Goal: Task Accomplishment & Management: Manage account settings

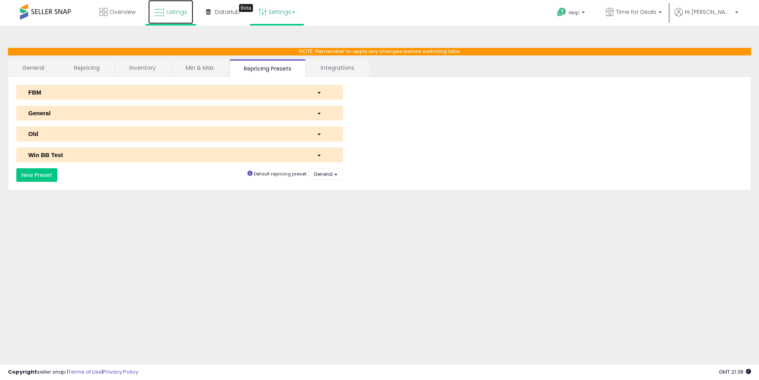
click at [176, 16] on link "Listings" at bounding box center [170, 12] width 45 height 24
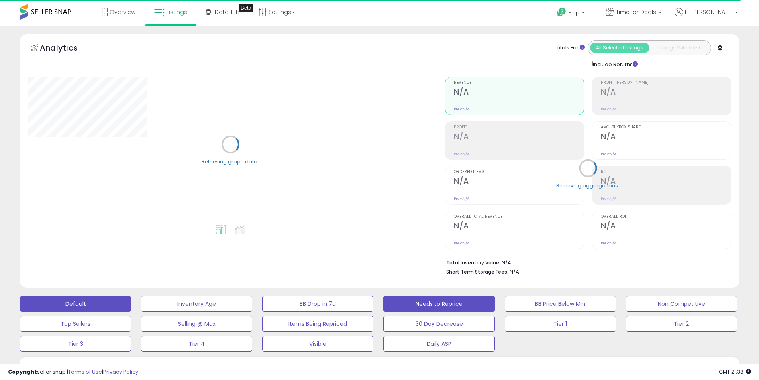
click at [477, 308] on button "Needs to Reprice" at bounding box center [438, 304] width 111 height 16
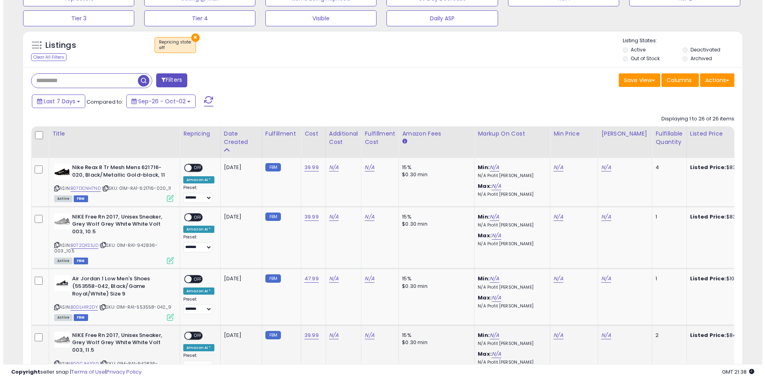
scroll to position [159, 0]
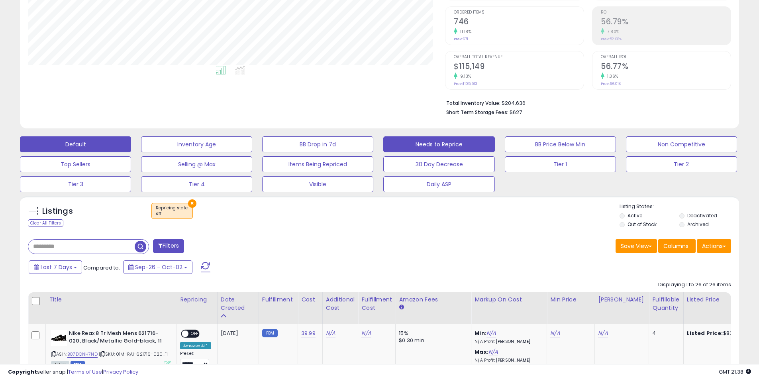
click at [120, 137] on button "Default" at bounding box center [75, 144] width 111 height 16
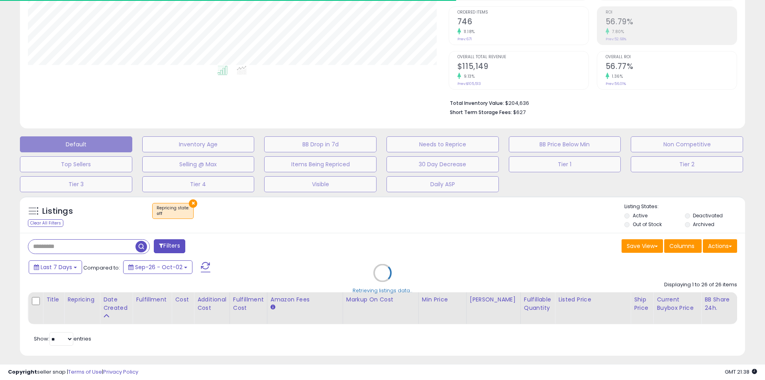
select select "**"
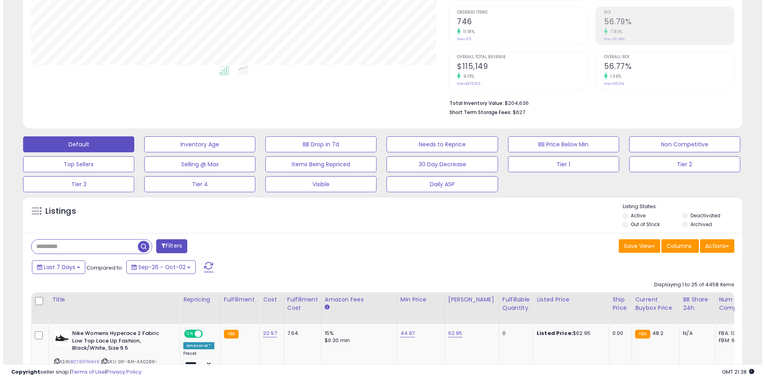
scroll to position [163, 417]
click at [101, 247] on input "text" at bounding box center [81, 246] width 106 height 14
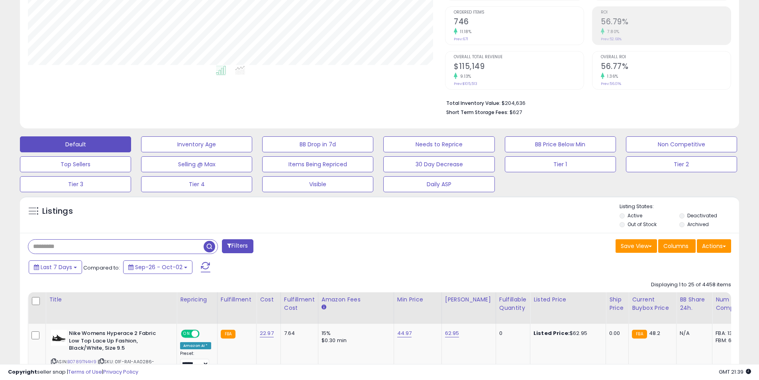
paste input "**********"
type input "**********"
click at [206, 246] on span "button" at bounding box center [210, 247] width 12 height 12
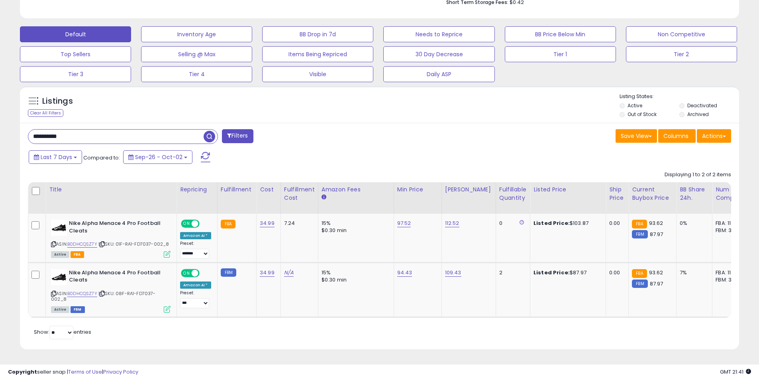
click at [443, 149] on div "Last 7 Days Compared to: Sep-26 - Oct-02" at bounding box center [290, 158] width 527 height 18
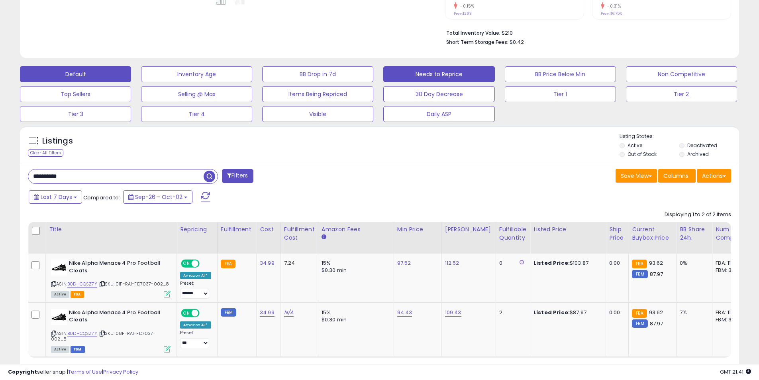
click at [459, 72] on button "Needs to Reprice" at bounding box center [438, 74] width 111 height 16
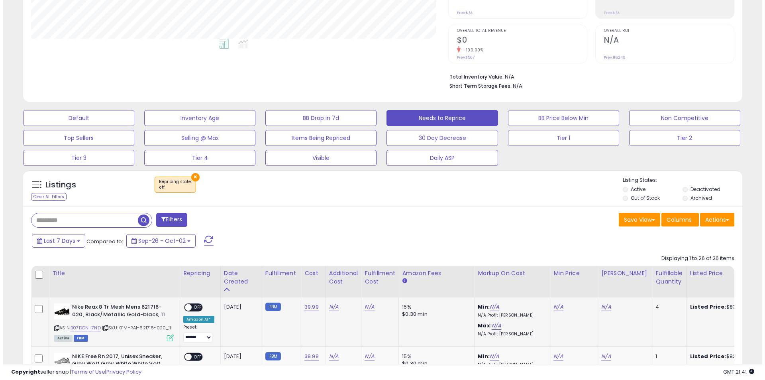
scroll to position [131, 0]
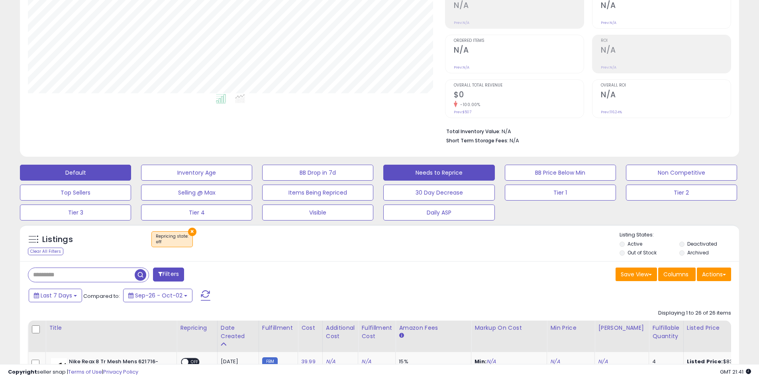
click at [114, 175] on button "Default" at bounding box center [75, 173] width 111 height 16
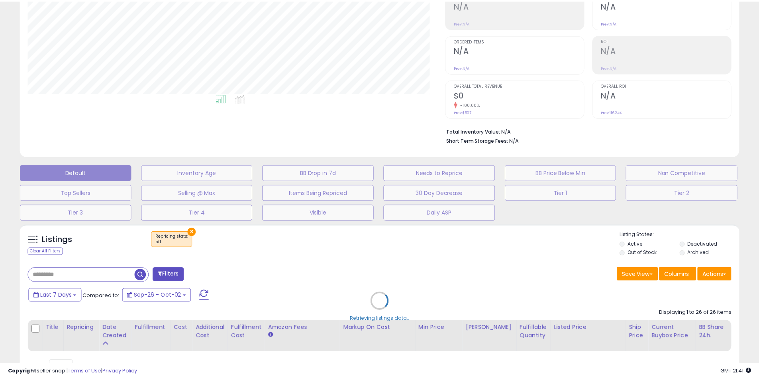
scroll to position [163, 421]
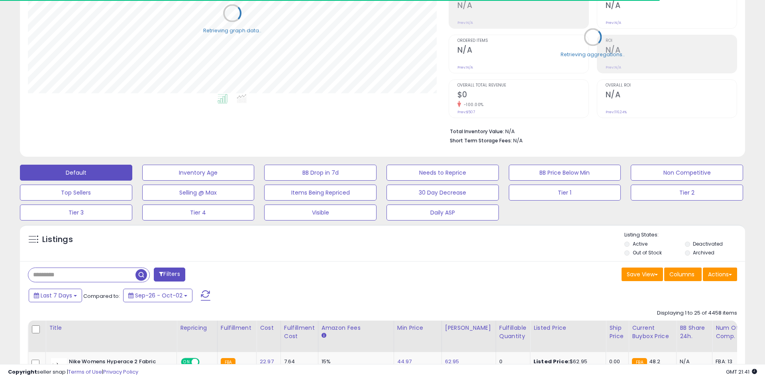
select select "**"
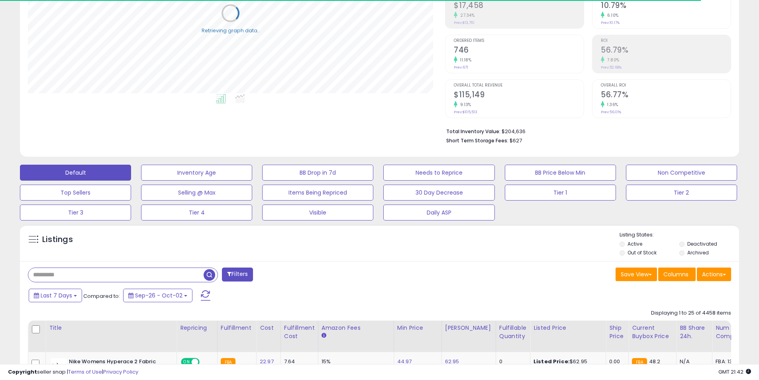
click at [100, 276] on input "text" at bounding box center [115, 275] width 175 height 14
type input "****"
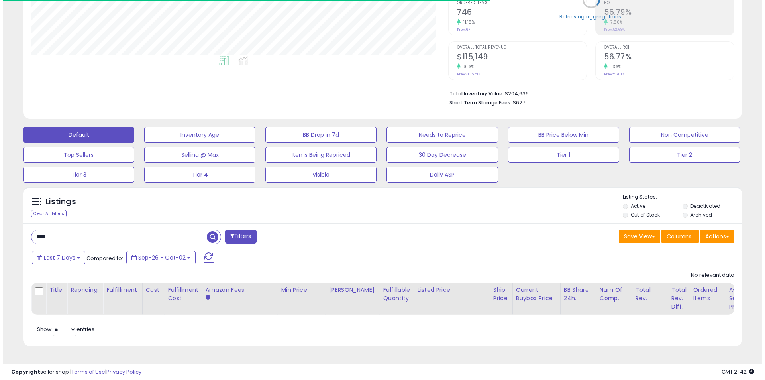
scroll to position [171, 0]
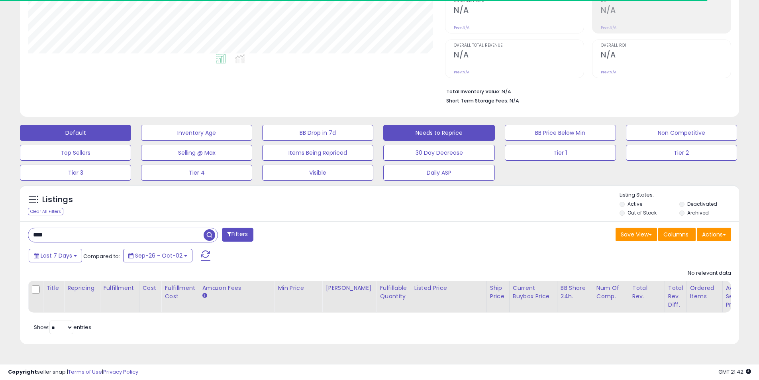
click at [452, 136] on button "Needs to Reprice" at bounding box center [438, 133] width 111 height 16
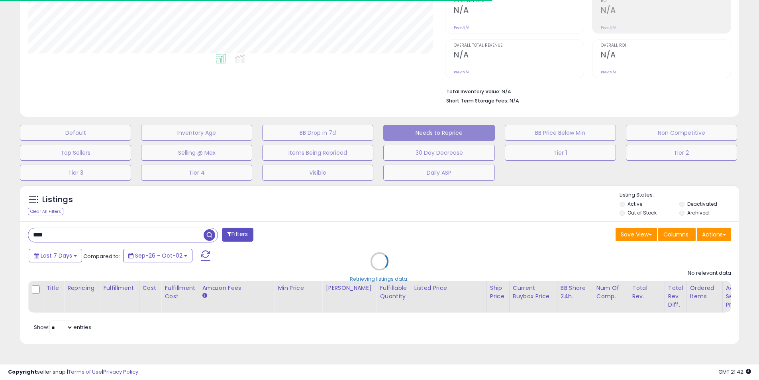
scroll to position [163, 417]
select select "**"
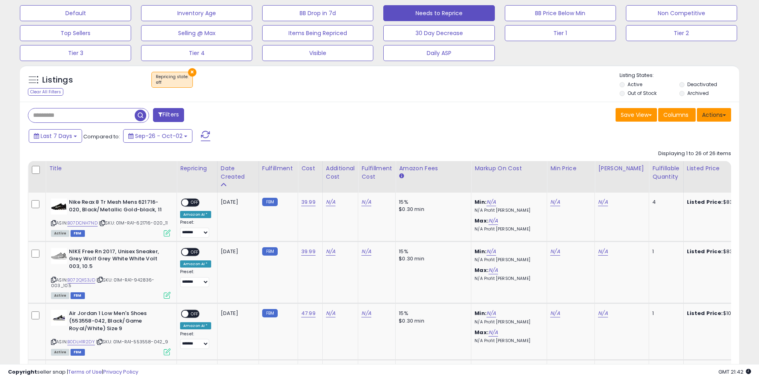
click at [699, 113] on button "Actions" at bounding box center [714, 115] width 34 height 14
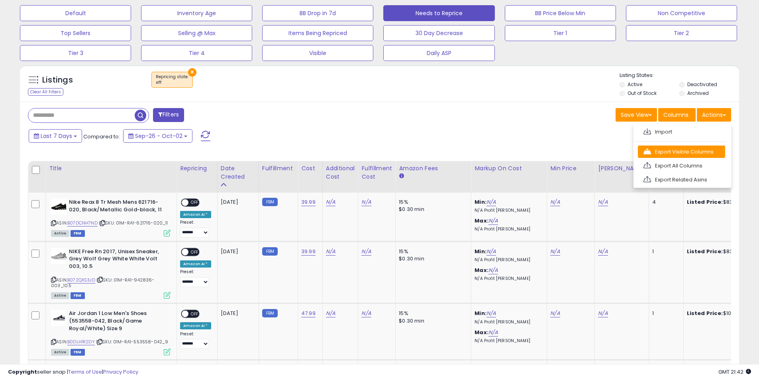
click at [685, 153] on link "Export Visible Columns" at bounding box center [681, 151] width 87 height 12
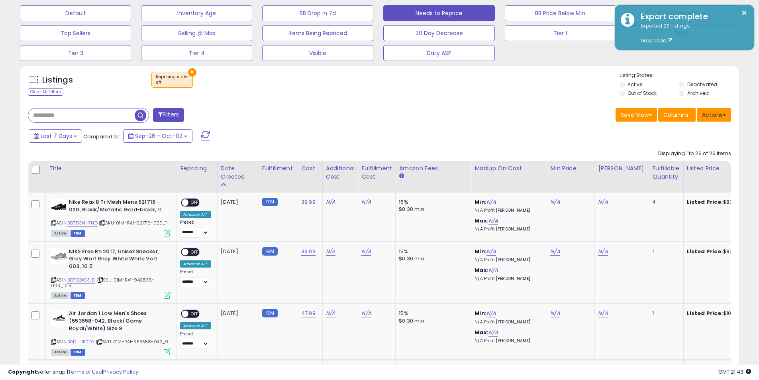
click at [712, 115] on button "Actions" at bounding box center [714, 115] width 34 height 14
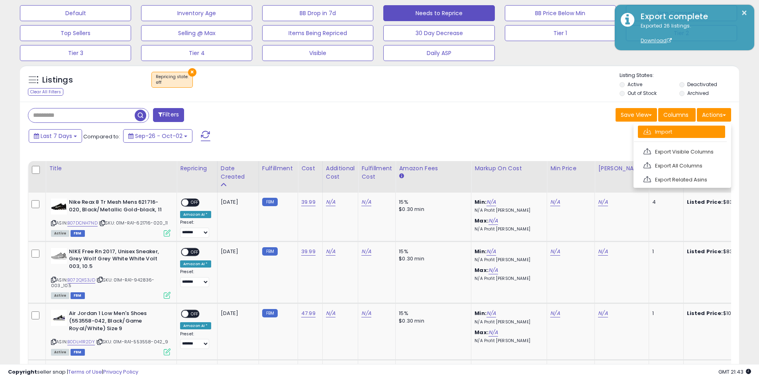
click at [686, 128] on link "Import" at bounding box center [681, 131] width 87 height 12
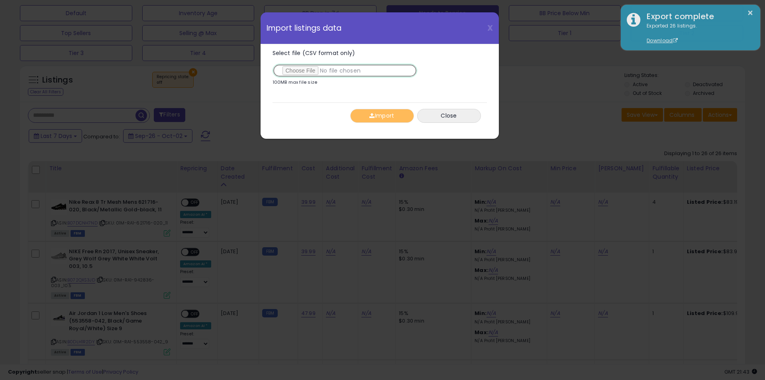
click at [310, 70] on input "Select file (CSV format only)" at bounding box center [344, 71] width 145 height 14
click at [370, 112] on button "Import" at bounding box center [382, 116] width 64 height 14
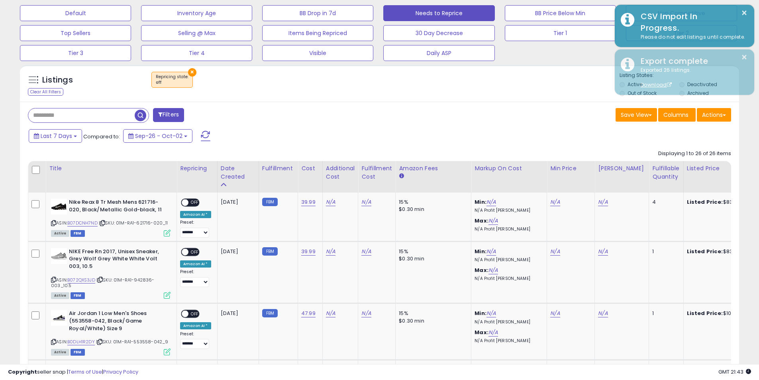
scroll to position [398217, 397963]
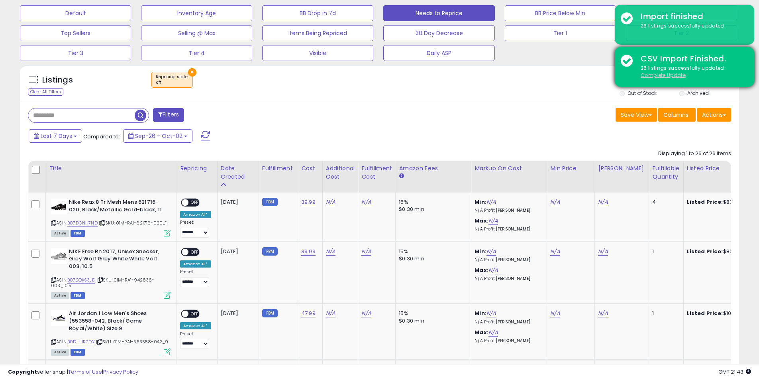
click at [662, 78] on u "Complete Update" at bounding box center [663, 75] width 45 height 7
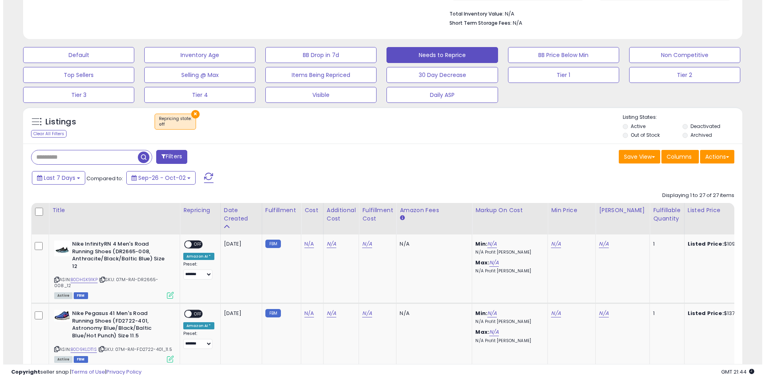
scroll to position [251, 0]
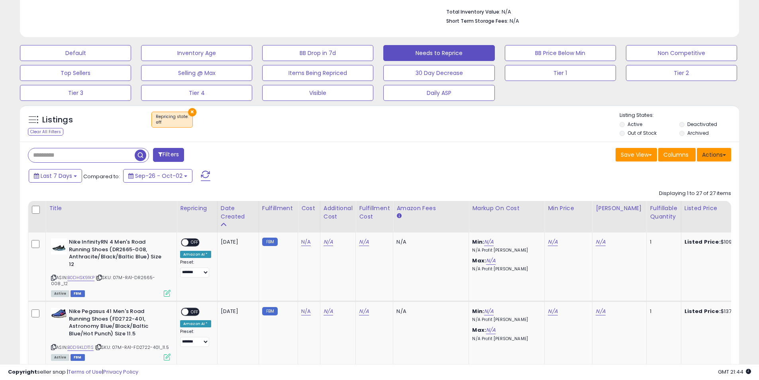
click at [708, 161] on button "Actions" at bounding box center [714, 155] width 34 height 14
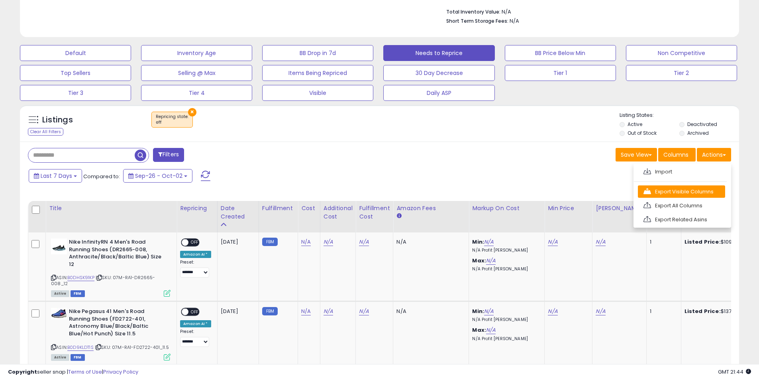
click at [685, 188] on link "Export Visible Columns" at bounding box center [681, 191] width 87 height 12
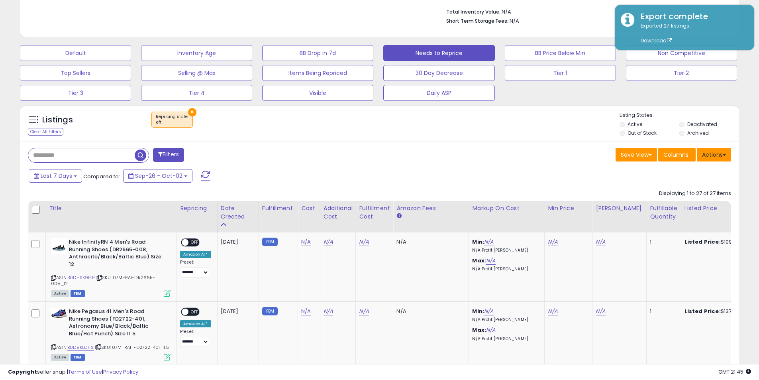
click at [706, 156] on button "Actions" at bounding box center [714, 155] width 34 height 14
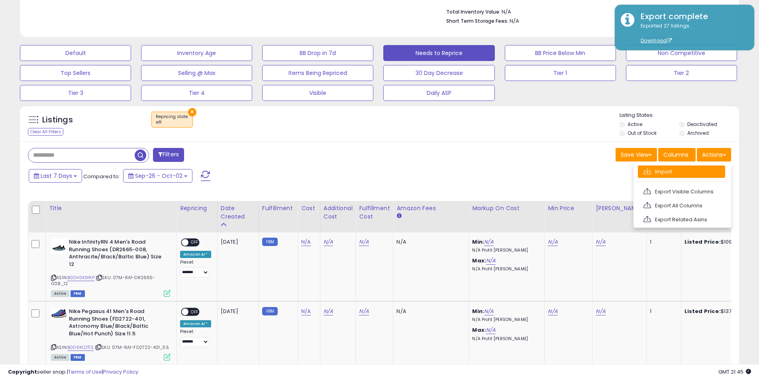
click at [678, 171] on link "Import" at bounding box center [681, 171] width 87 height 12
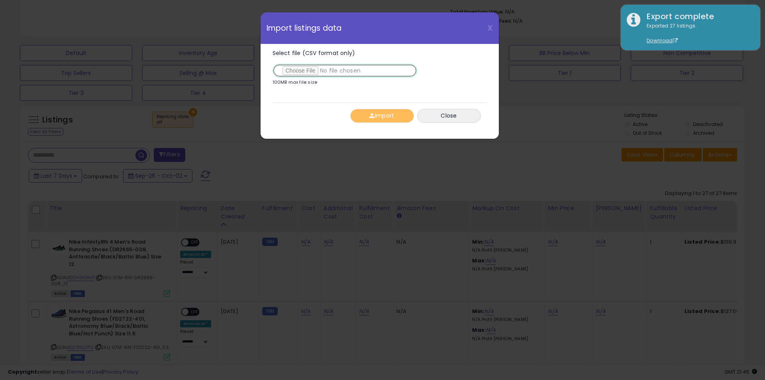
click at [304, 64] on input "Select file (CSV format only)" at bounding box center [344, 71] width 145 height 14
type input "**********"
click at [369, 115] on span "button" at bounding box center [371, 116] width 5 height 6
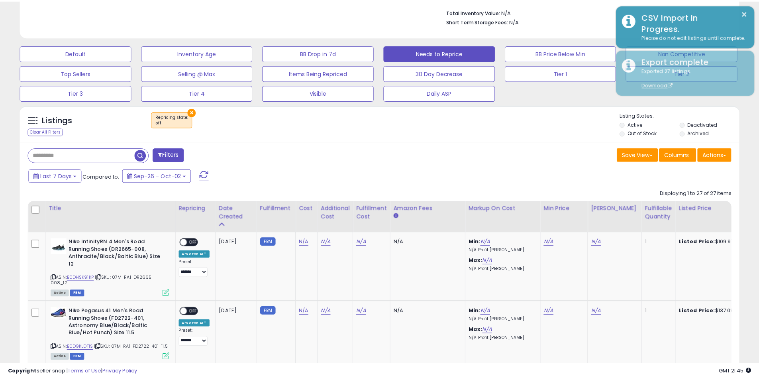
scroll to position [398217, 397963]
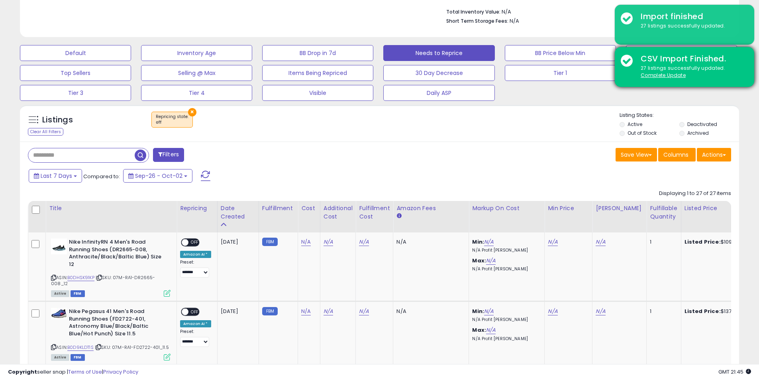
click at [668, 71] on div "27 listings successfully updated. Complete Update" at bounding box center [692, 72] width 114 height 15
click at [667, 76] on u "Complete Update" at bounding box center [663, 75] width 45 height 7
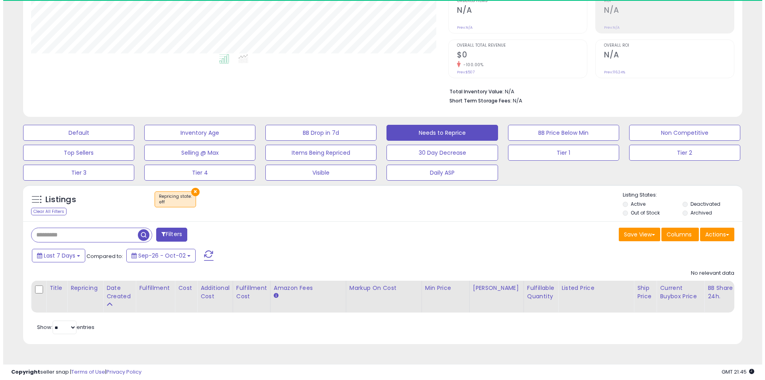
scroll to position [163, 417]
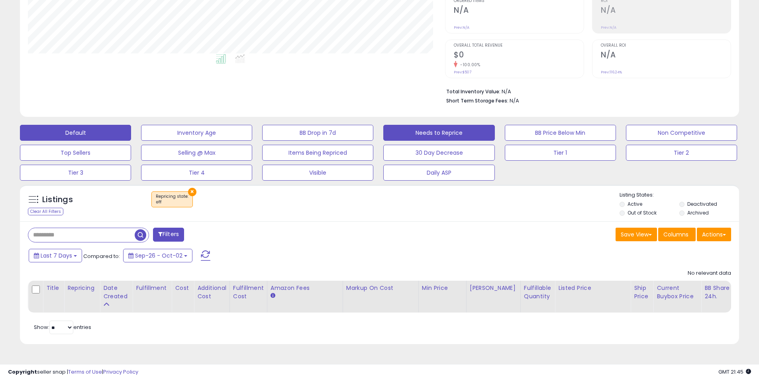
click at [95, 133] on button "Default" at bounding box center [75, 133] width 111 height 16
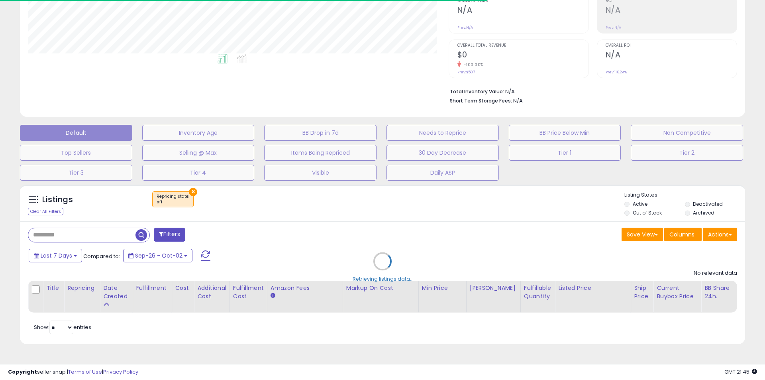
select select "**"
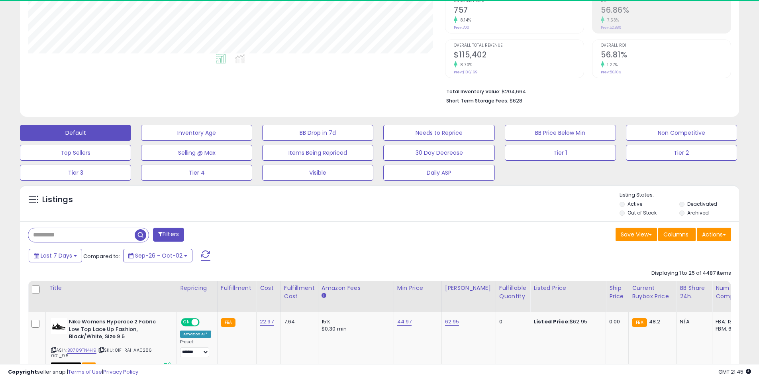
scroll to position [163, 417]
